Goal: Use online tool/utility: Utilize a website feature to perform a specific function

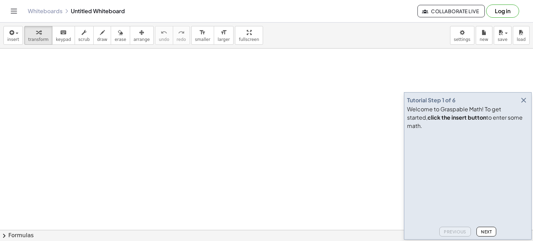
click at [520, 104] on icon "button" at bounding box center [524, 100] width 8 height 8
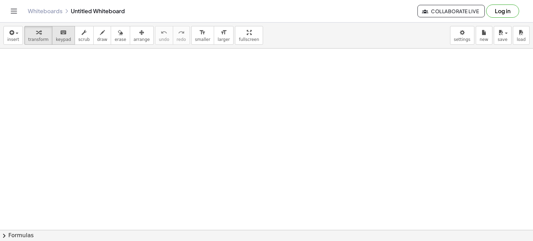
click at [53, 43] on button "keyboard keypad" at bounding box center [63, 35] width 23 height 19
click at [57, 40] on span "keypad" at bounding box center [63, 39] width 15 height 5
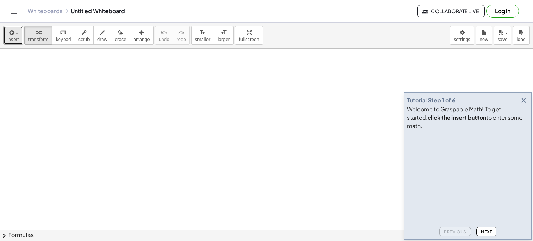
click at [15, 38] on span "insert" at bounding box center [13, 39] width 12 height 5
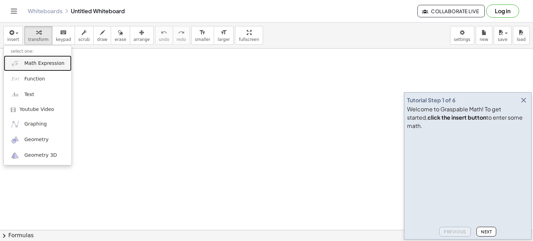
click at [36, 67] on link "Math Expression" at bounding box center [38, 64] width 68 height 16
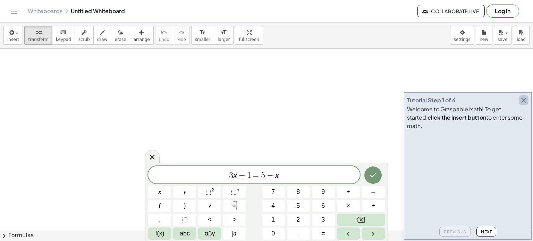
click at [522, 104] on icon "button" at bounding box center [524, 100] width 8 height 8
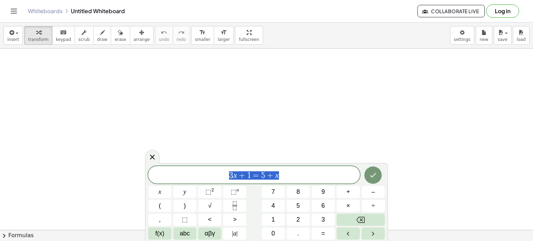
drag, startPoint x: 301, startPoint y: 167, endPoint x: 224, endPoint y: 183, distance: 78.6
click at [224, 183] on div "******** 3 x + 1 = 5 + x" at bounding box center [254, 174] width 212 height 17
click at [242, 209] on button "Fraction" at bounding box center [234, 206] width 23 height 12
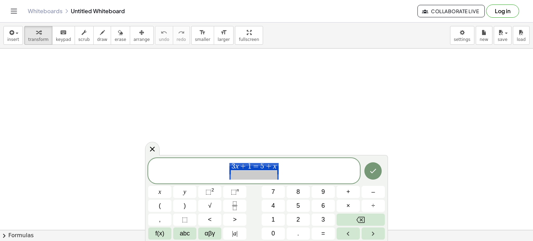
drag, startPoint x: 278, startPoint y: 167, endPoint x: 264, endPoint y: 166, distance: 14.3
click at [277, 168] on span "3 x + 1 = 5 + x ​ ​" at bounding box center [253, 171] width 49 height 17
click at [276, 168] on span "3 x + 1 = 5 + x ​" at bounding box center [254, 167] width 46 height 8
click at [275, 168] on var "x" at bounding box center [274, 166] width 3 height 8
click at [276, 168] on span "3 x + 1 = 5 + x ​" at bounding box center [254, 167] width 46 height 8
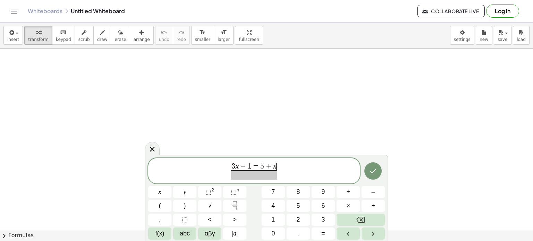
click at [271, 166] on span "+" at bounding box center [268, 167] width 9 height 8
click at [165, 208] on button "(" at bounding box center [159, 206] width 23 height 12
click at [370, 198] on button "–" at bounding box center [373, 192] width 23 height 12
click at [300, 221] on button "2" at bounding box center [298, 220] width 23 height 12
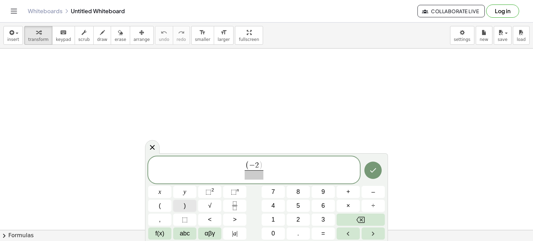
click at [187, 210] on button ")" at bounding box center [184, 206] width 23 height 12
click at [235, 195] on span "⬚" at bounding box center [234, 192] width 6 height 7
click at [299, 203] on span "5" at bounding box center [297, 205] width 3 height 9
click at [355, 203] on button "×" at bounding box center [348, 206] width 23 height 12
click at [168, 202] on button "(" at bounding box center [159, 206] width 23 height 12
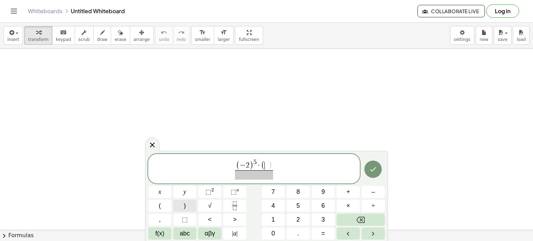
click at [188, 202] on button ")" at bounding box center [184, 206] width 23 height 12
click at [268, 169] on span at bounding box center [266, 166] width 3 height 8
click at [213, 207] on button "√" at bounding box center [209, 206] width 23 height 12
click at [264, 162] on span "√ ​" at bounding box center [266, 165] width 13 height 9
click at [259, 162] on span "(" at bounding box center [258, 165] width 4 height 10
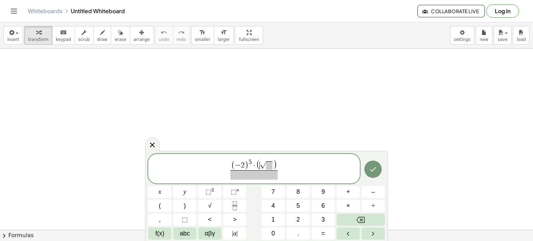
click at [262, 162] on span "√" at bounding box center [263, 165] width 6 height 7
click at [273, 165] on span "√ ​" at bounding box center [266, 165] width 13 height 9
click at [317, 222] on button "3" at bounding box center [323, 220] width 23 height 12
click at [275, 163] on span "( − 2 ) 5 · ( 3 ​ ) ​" at bounding box center [254, 169] width 41 height 21
click at [268, 163] on span "3" at bounding box center [267, 166] width 4 height 8
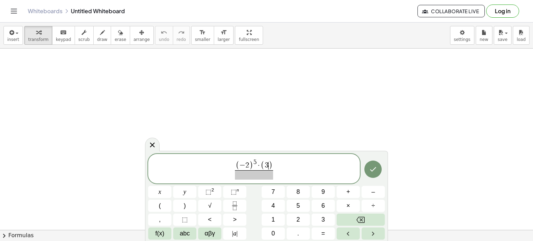
click at [269, 158] on div "( − 2 ) 5 · ( 3 ​ ) ​" at bounding box center [254, 169] width 212 height 30
click at [274, 158] on div "( − 2 ) 5 · ( 3 ) ​ ​" at bounding box center [254, 169] width 212 height 30
click at [271, 162] on span ")" at bounding box center [271, 165] width 4 height 9
click at [271, 163] on span ")" at bounding box center [271, 165] width 4 height 9
click at [220, 194] on button "⬚ 2" at bounding box center [209, 192] width 23 height 12
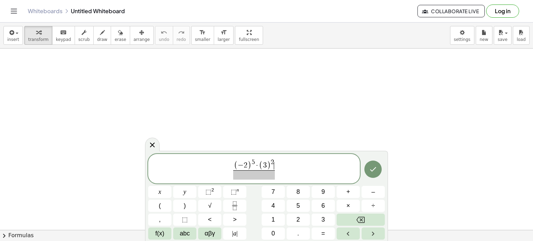
click at [255, 173] on span at bounding box center [254, 174] width 42 height 9
click at [168, 209] on button "(" at bounding box center [159, 206] width 23 height 12
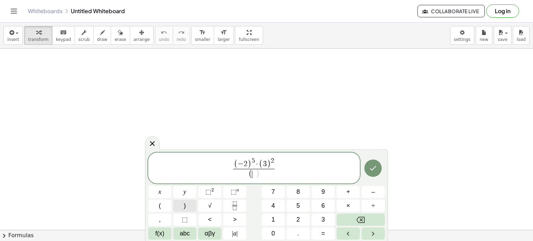
click at [194, 204] on button ")" at bounding box center [184, 206] width 23 height 12
click at [254, 175] on span at bounding box center [253, 175] width 3 height 8
click at [368, 194] on button "–" at bounding box center [373, 192] width 23 height 12
click at [305, 218] on button "2" at bounding box center [298, 220] width 23 height 12
click at [268, 177] on span "( − 2 ​ )" at bounding box center [254, 174] width 42 height 11
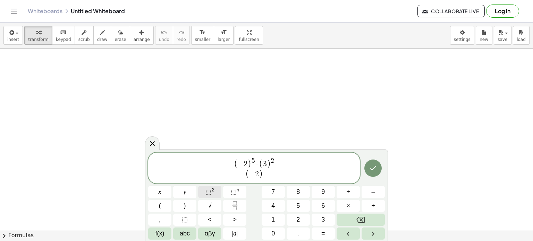
click at [218, 194] on button "⬚ 2" at bounding box center [209, 192] width 23 height 12
click at [376, 168] on icon "Done" at bounding box center [373, 167] width 8 height 8
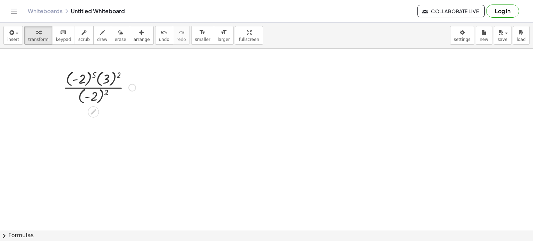
click at [114, 77] on div at bounding box center [100, 86] width 80 height 37
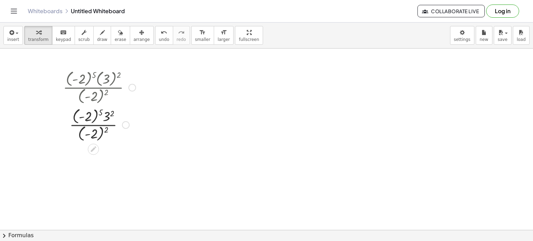
click at [89, 123] on div at bounding box center [100, 124] width 80 height 37
click at [155, 32] on button "undo undo" at bounding box center [164, 35] width 18 height 19
click at [92, 116] on div at bounding box center [100, 124] width 80 height 37
click at [90, 123] on div at bounding box center [100, 124] width 80 height 37
click at [86, 158] on div at bounding box center [100, 155] width 80 height 25
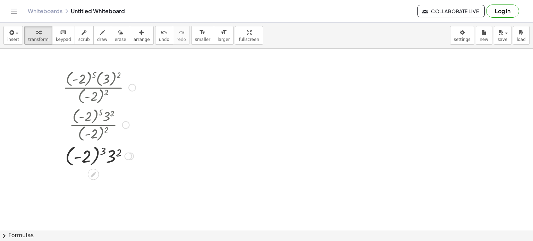
click at [99, 160] on div at bounding box center [100, 155] width 80 height 25
click at [95, 176] on div at bounding box center [100, 180] width 80 height 24
click at [96, 181] on div at bounding box center [100, 180] width 80 height 24
click at [104, 180] on div at bounding box center [100, 180] width 80 height 24
click at [97, 184] on div at bounding box center [100, 180] width 80 height 24
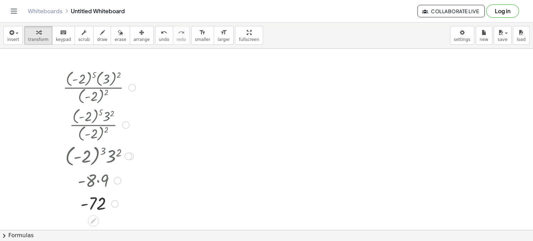
click at [102, 186] on div at bounding box center [99, 180] width 85 height 24
